Goal: Information Seeking & Learning: Check status

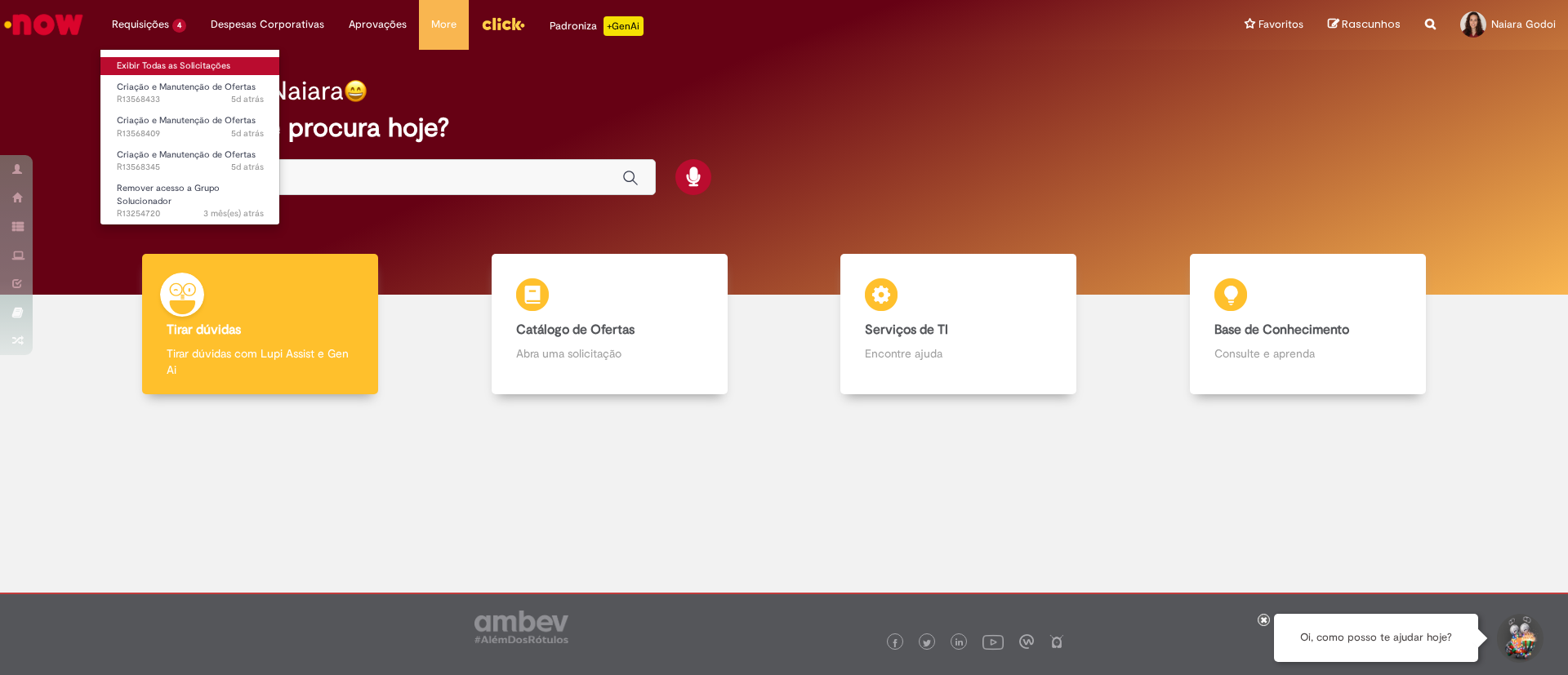
click at [158, 70] on link "Exibir Todas as Solicitações" at bounding box center [190, 66] width 180 height 18
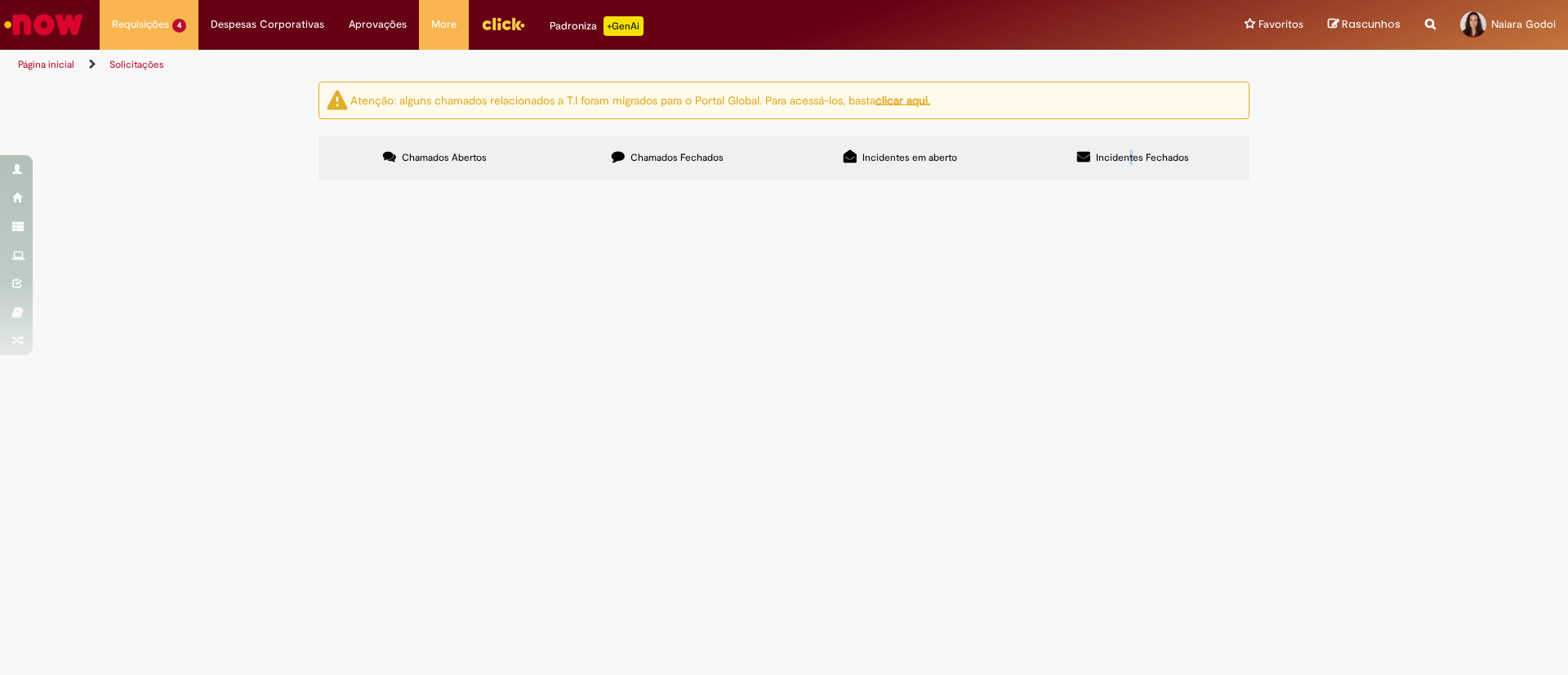
click at [1133, 178] on label "Incidentes Fechados" at bounding box center [1133, 157] width 233 height 44
click at [1133, 162] on span "Incidentes Fechados" at bounding box center [1142, 157] width 93 height 13
click at [0, 0] on td "o usuário aceitou a solução proposta, mas o ticket reabriu." at bounding box center [0, 0] width 0 height 0
click at [0, 0] on span "o usuário aceitou a solução proposta, mas o ticket reabriu." at bounding box center [0, 0] width 0 height 0
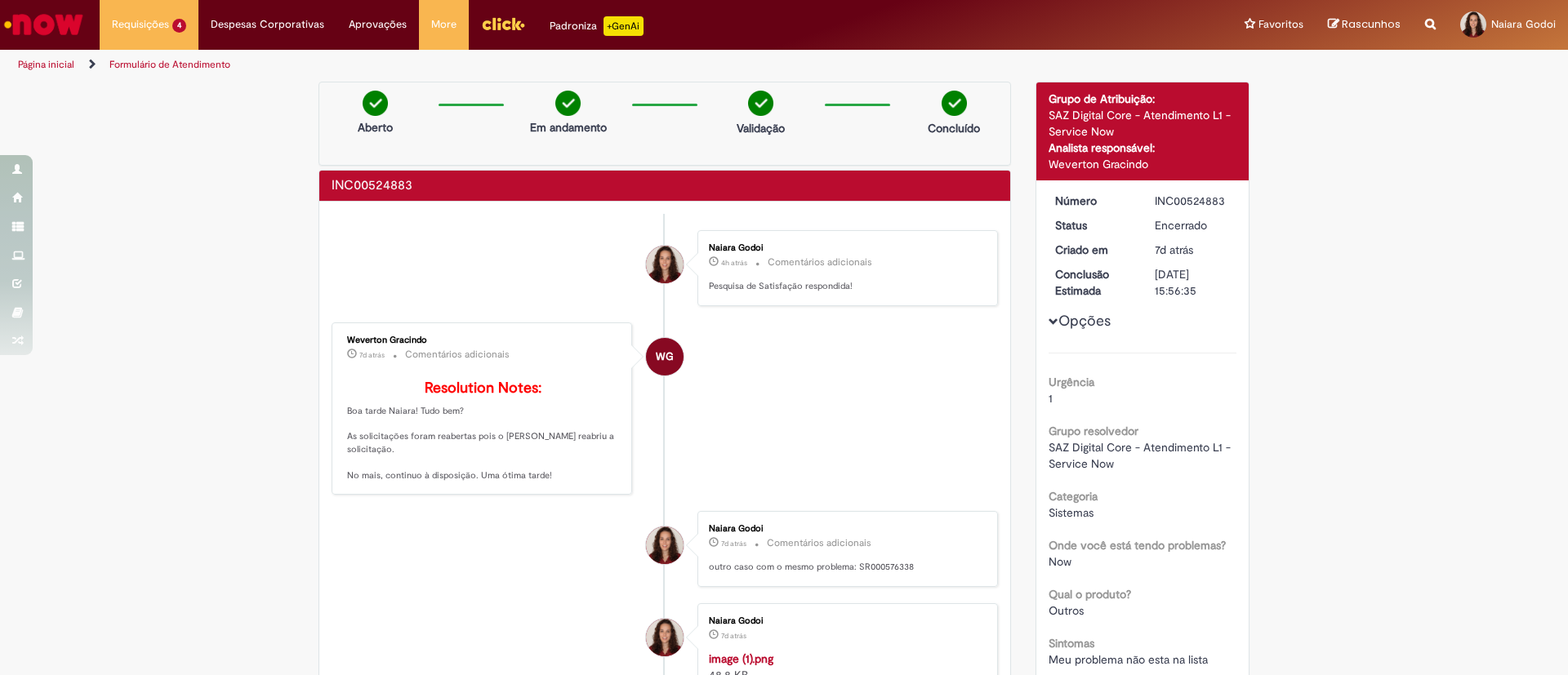
click at [1179, 199] on div "INC00524883" at bounding box center [1192, 201] width 76 height 16
copy div "INC00524883"
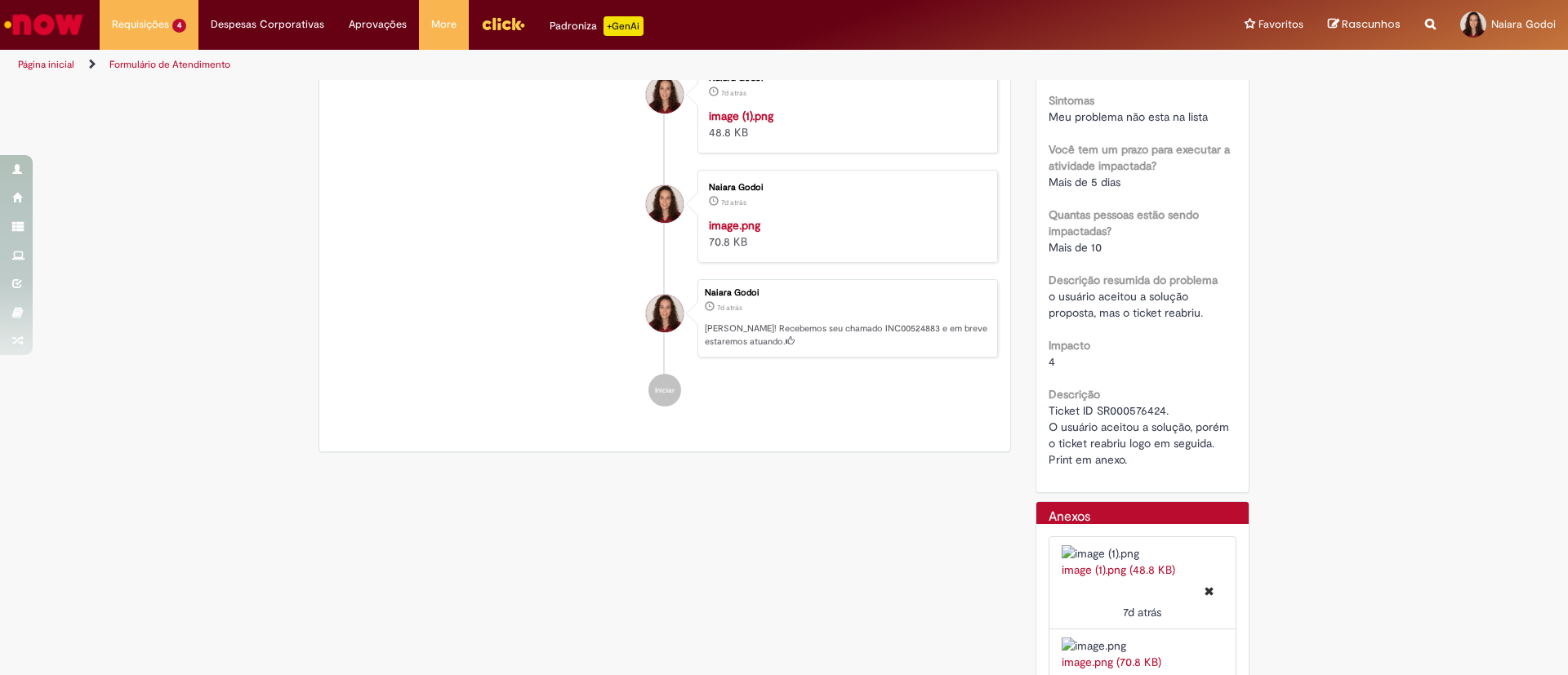
scroll to position [661, 0]
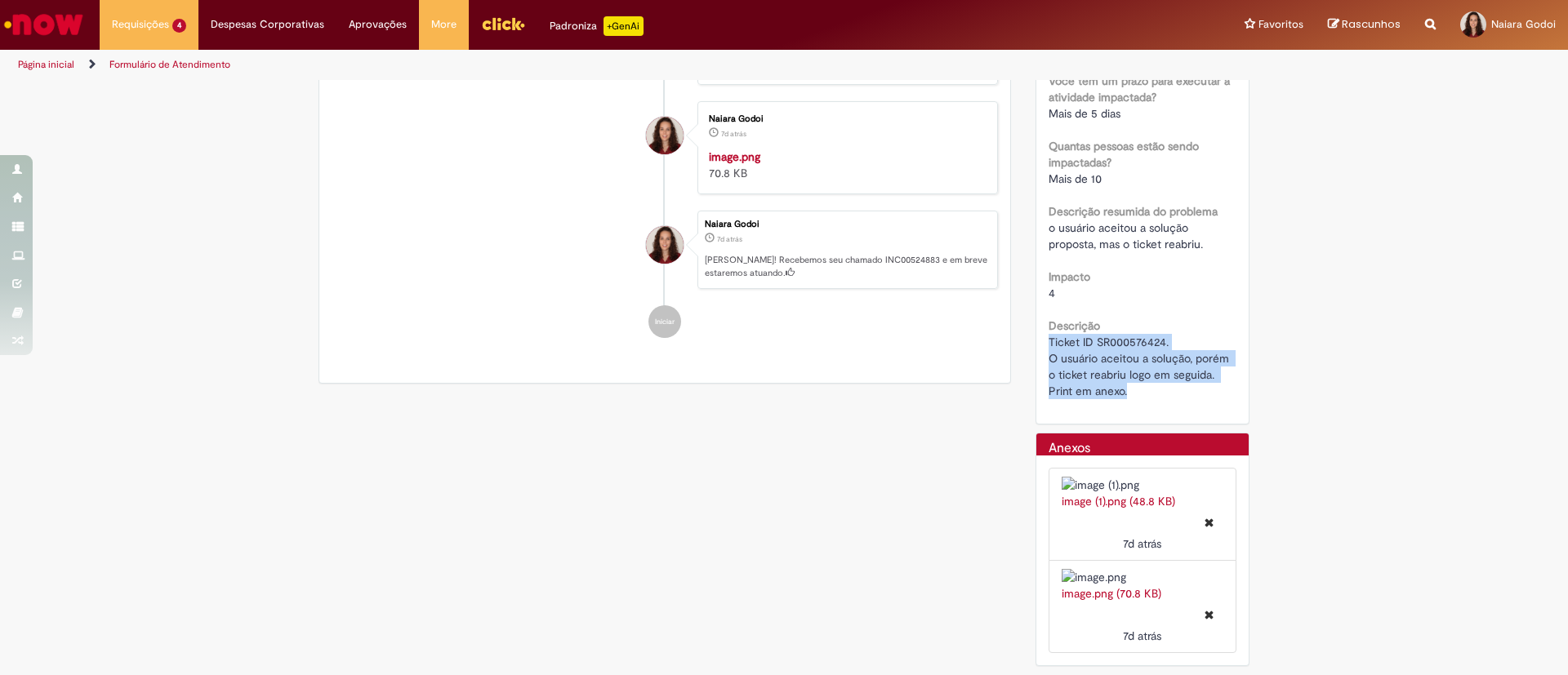
drag, startPoint x: 1159, startPoint y: 349, endPoint x: 1040, endPoint y: 296, distance: 130.3
copy span "Ticket ID SR000576424. O usuário aceitou a solução, porém o ticket reabriu logo…"
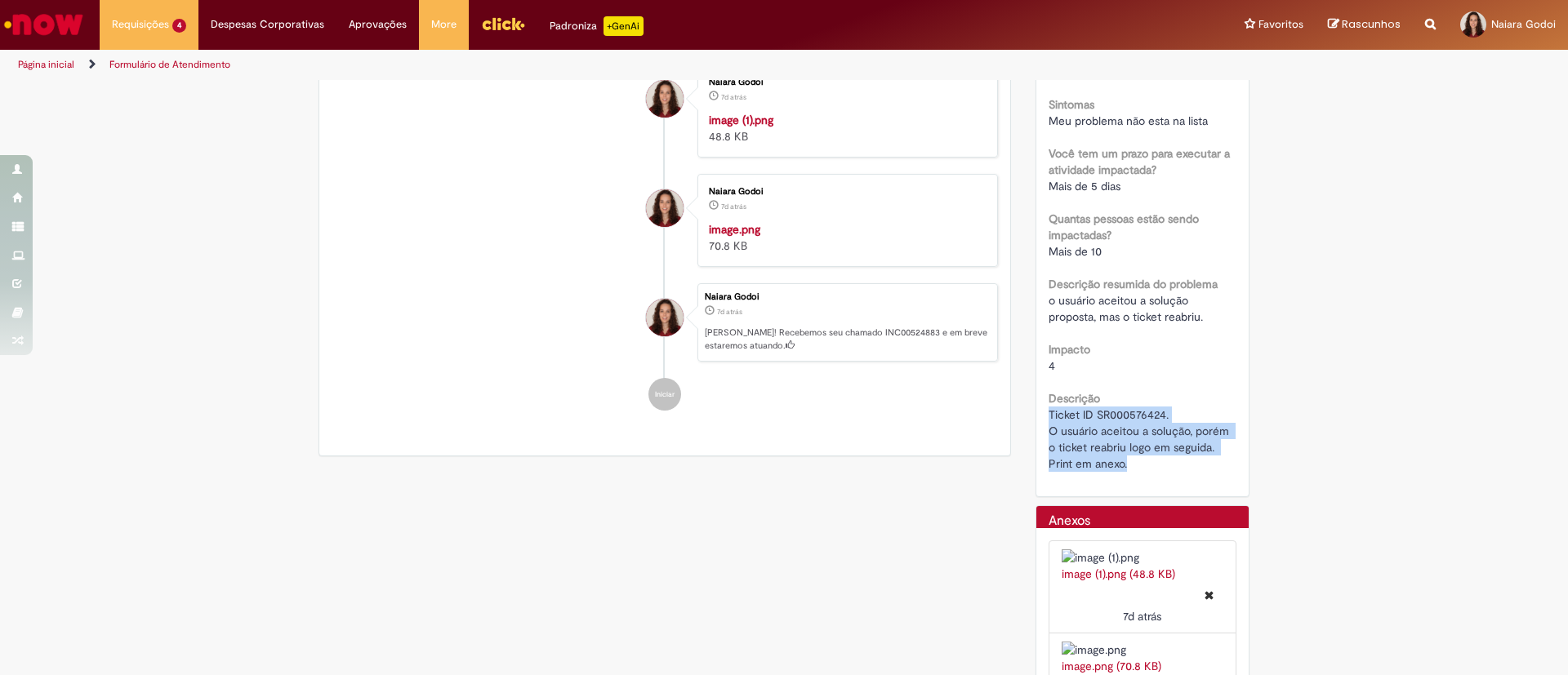
scroll to position [539, 0]
click at [802, 221] on img "Histórico de tíquete" at bounding box center [844, 221] width 272 height 0
click at [826, 112] on img "Histórico de tíquete" at bounding box center [844, 112] width 272 height 0
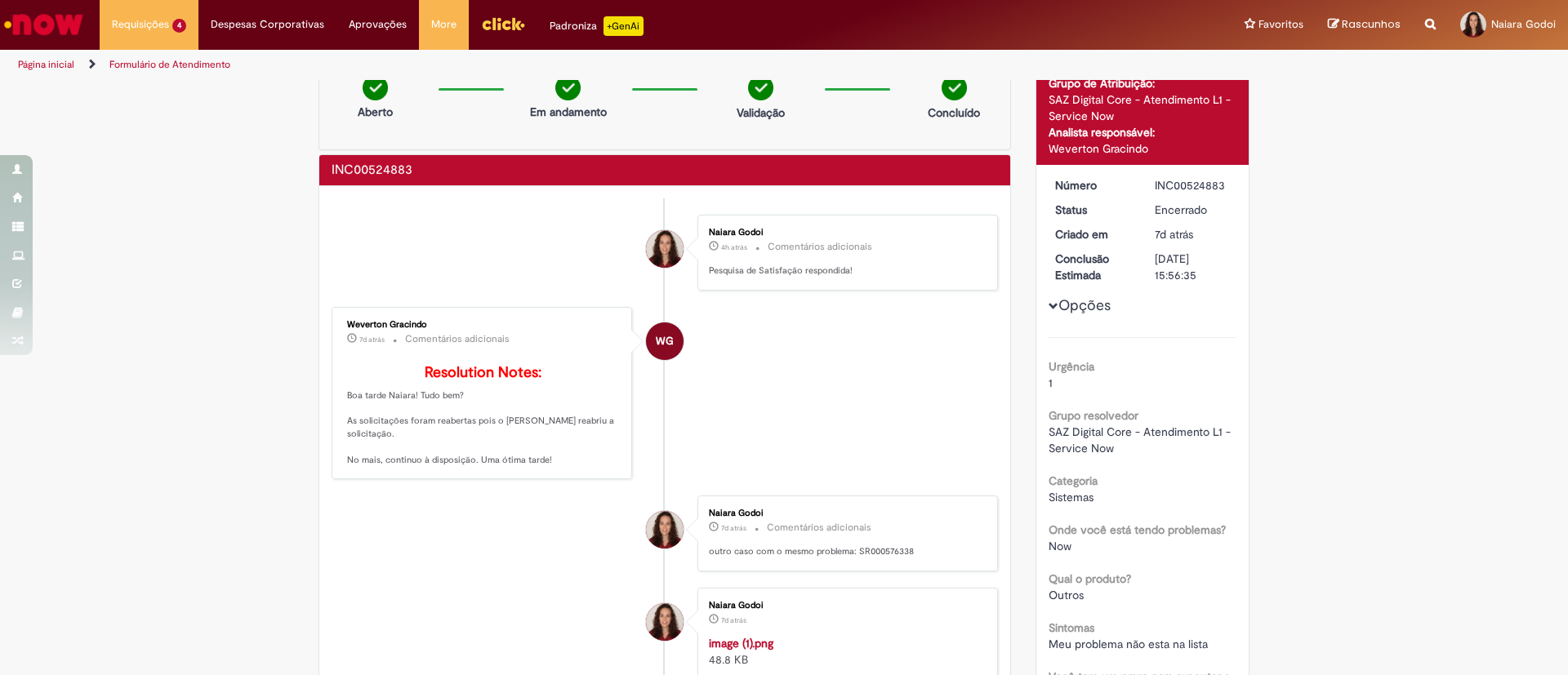
scroll to position [0, 0]
